Goal: Navigation & Orientation: Find specific page/section

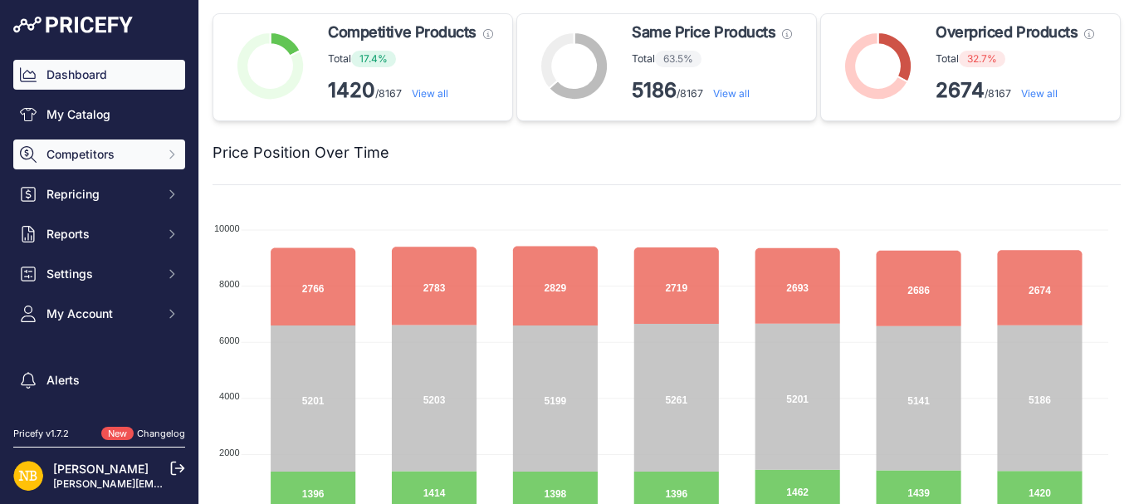
click at [91, 154] on span "Competitors" at bounding box center [100, 154] width 109 height 17
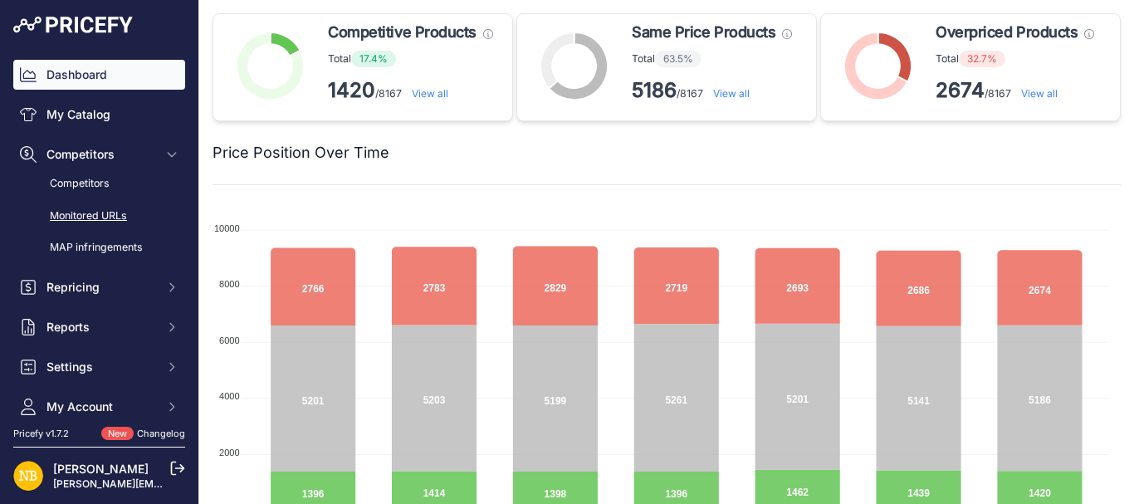
click at [97, 210] on link "Monitored URLs" at bounding box center [99, 216] width 172 height 29
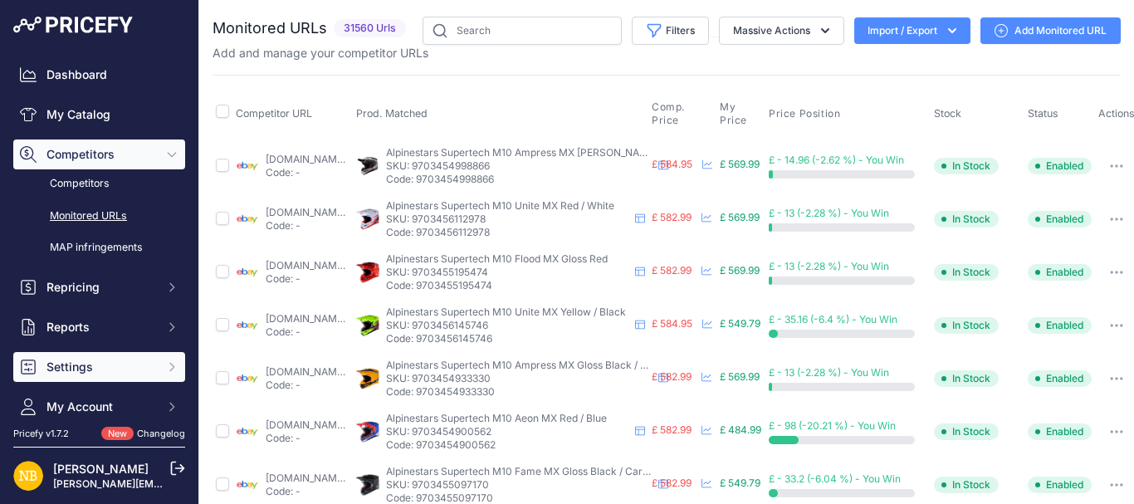
click at [56, 357] on button "Settings" at bounding box center [99, 367] width 172 height 30
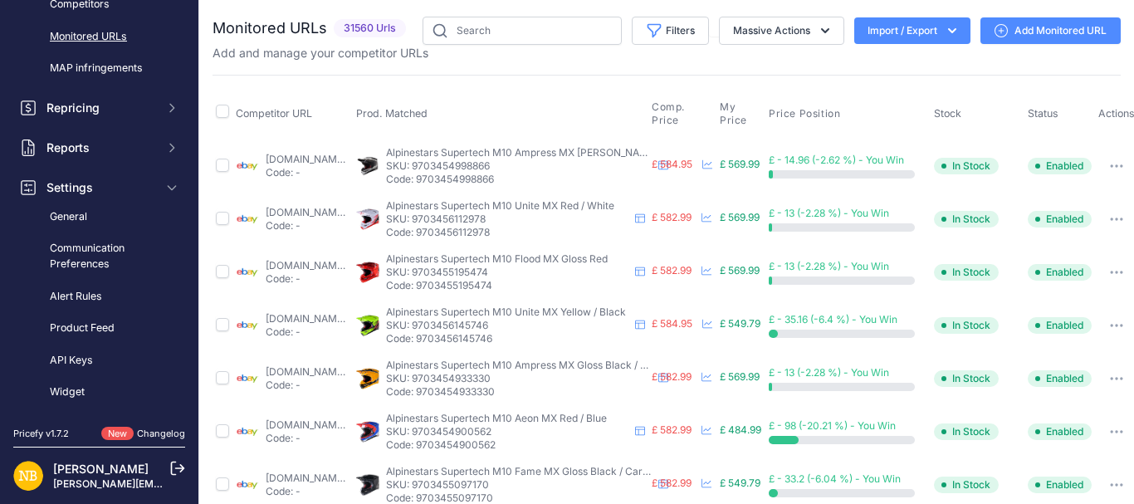
scroll to position [193, 0]
